Goal: Navigation & Orientation: Find specific page/section

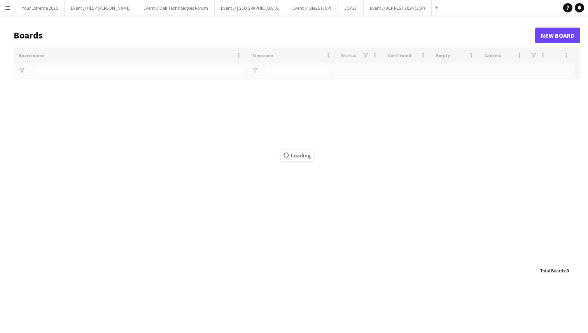
type input "***"
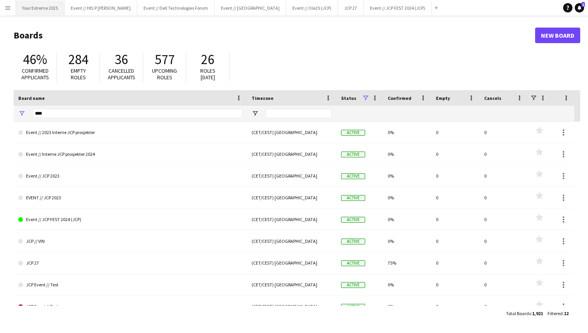
click at [39, 8] on button "Your Extreme 2025 Close" at bounding box center [40, 7] width 49 height 15
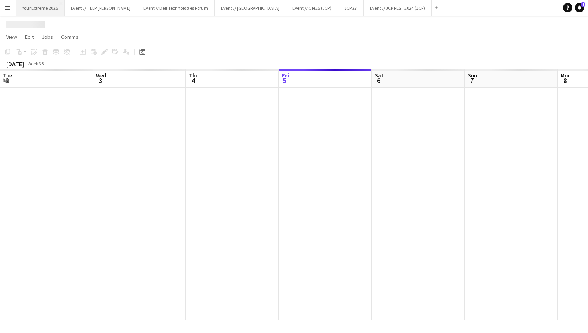
scroll to position [0, 186]
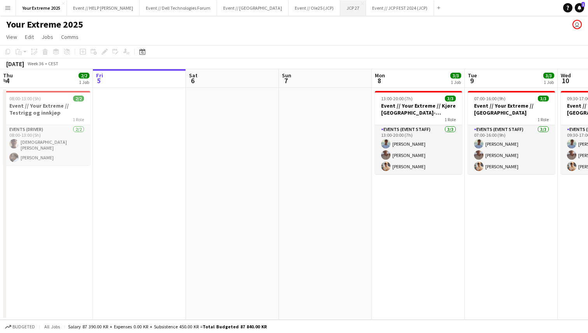
click at [340, 7] on button "JCP 27 Close" at bounding box center [353, 7] width 26 height 15
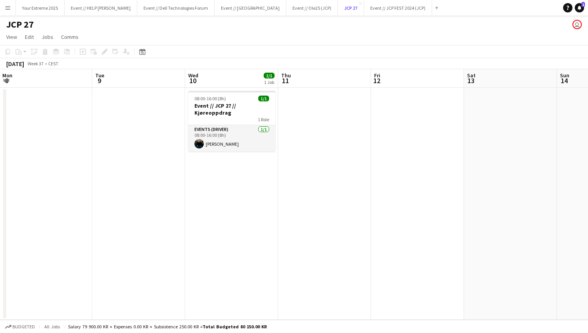
scroll to position [0, 187]
click at [328, 182] on app-date-cell at bounding box center [323, 204] width 93 height 232
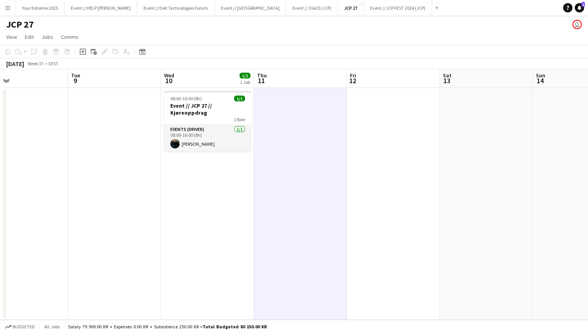
scroll to position [0, 192]
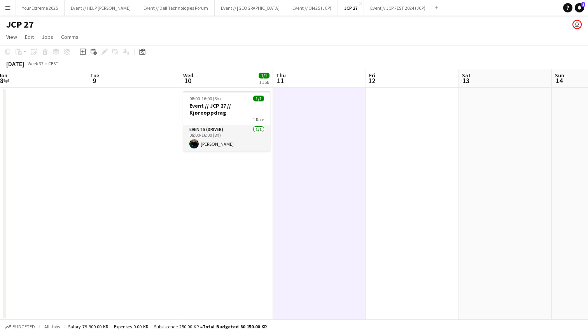
click at [307, 32] on app-page-menu "View Day view expanded Day view collapsed Month view Date picker Jump to [DATE]…" at bounding box center [294, 37] width 588 height 15
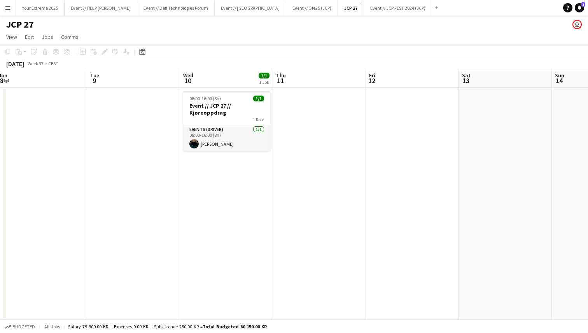
click at [336, 29] on div "JCP 27 user" at bounding box center [294, 23] width 588 height 15
click at [318, 159] on app-date-cell at bounding box center [319, 204] width 93 height 232
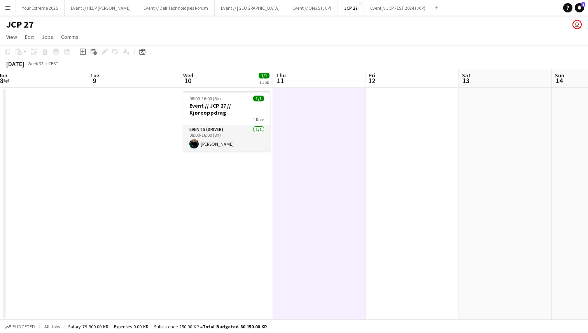
click at [119, 154] on app-date-cell at bounding box center [133, 204] width 93 height 232
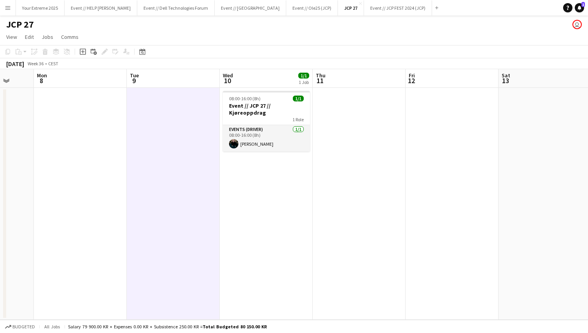
scroll to position [0, 237]
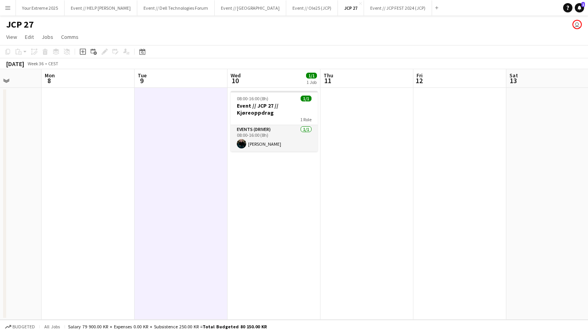
click at [68, 164] on app-date-cell at bounding box center [88, 204] width 93 height 232
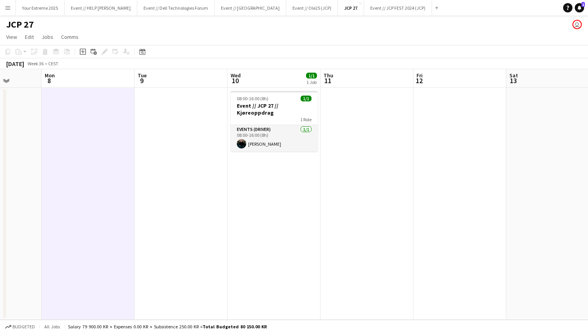
click at [187, 164] on app-date-cell at bounding box center [180, 204] width 93 height 232
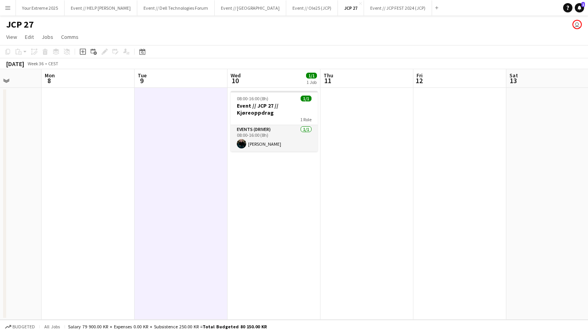
click at [346, 167] on app-date-cell at bounding box center [366, 204] width 93 height 232
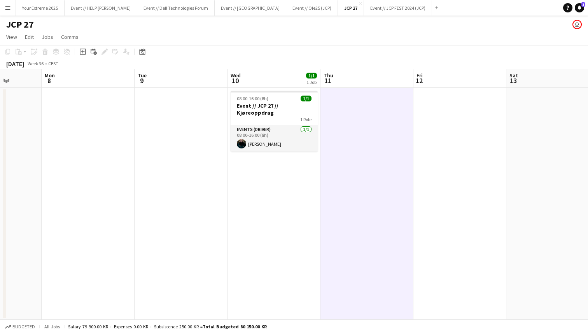
click at [435, 161] on app-date-cell at bounding box center [459, 204] width 93 height 232
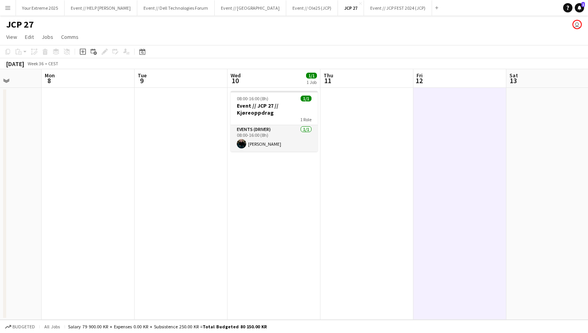
click at [448, 102] on app-date-cell at bounding box center [459, 204] width 93 height 232
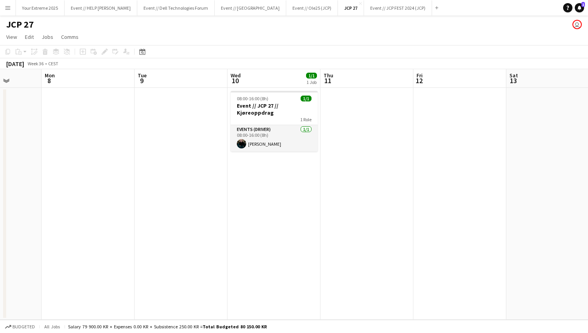
click at [164, 161] on app-date-cell at bounding box center [180, 204] width 93 height 232
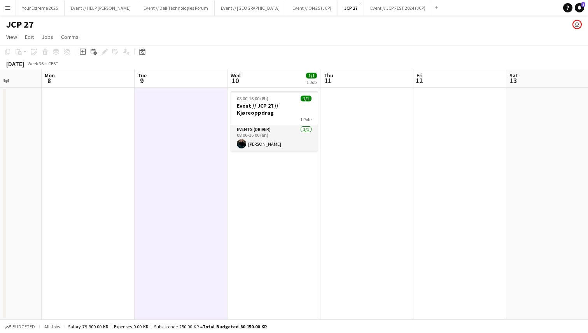
click at [105, 176] on app-date-cell at bounding box center [88, 204] width 93 height 232
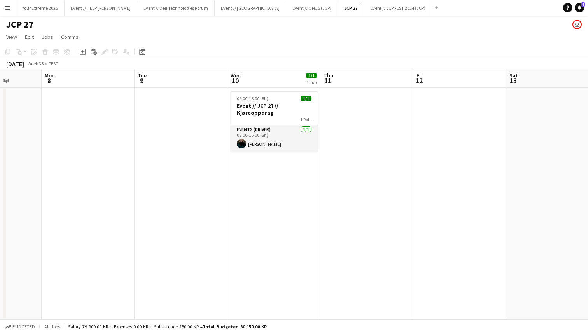
click at [170, 175] on app-date-cell at bounding box center [180, 204] width 93 height 232
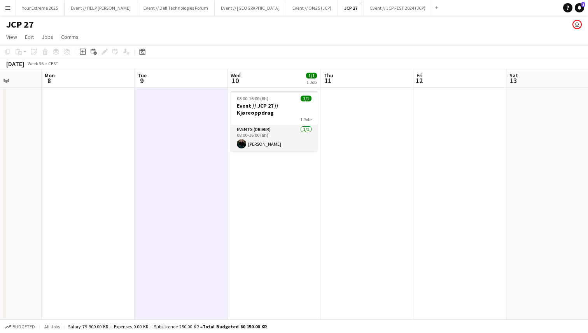
click at [384, 191] on app-date-cell at bounding box center [366, 204] width 93 height 232
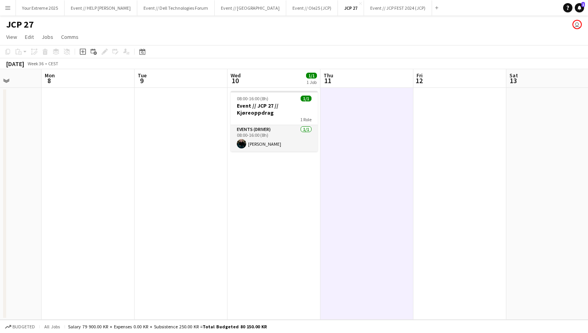
click at [173, 183] on app-date-cell at bounding box center [180, 204] width 93 height 232
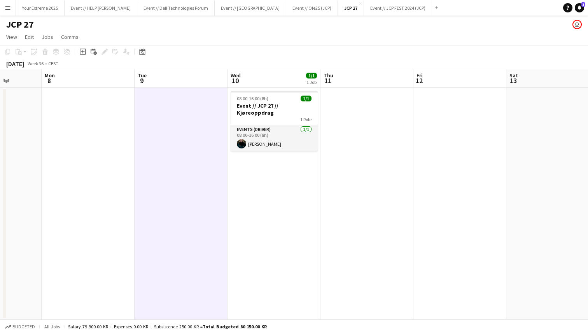
click at [384, 199] on app-date-cell at bounding box center [366, 204] width 93 height 232
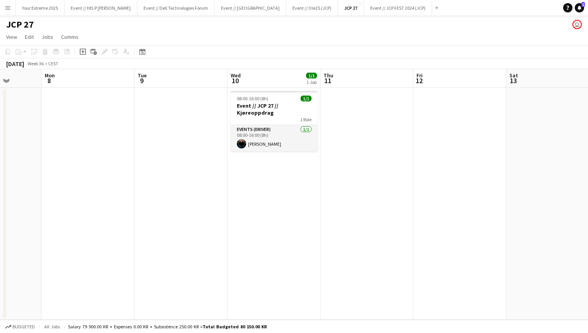
click at [188, 33] on app-page-menu "View Day view expanded Day view collapsed Month view Date picker Jump to [DATE]…" at bounding box center [294, 37] width 588 height 15
click at [30, 8] on button "Your Extreme 2025 Close" at bounding box center [40, 7] width 49 height 15
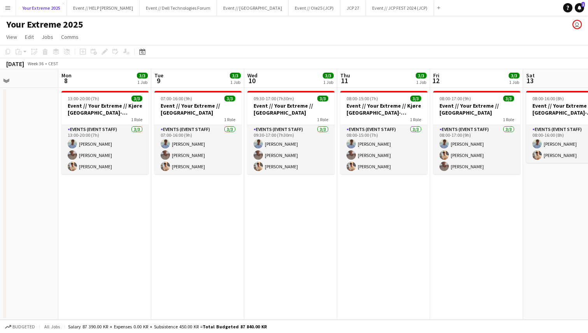
scroll to position [0, 320]
